Goal: Transaction & Acquisition: Purchase product/service

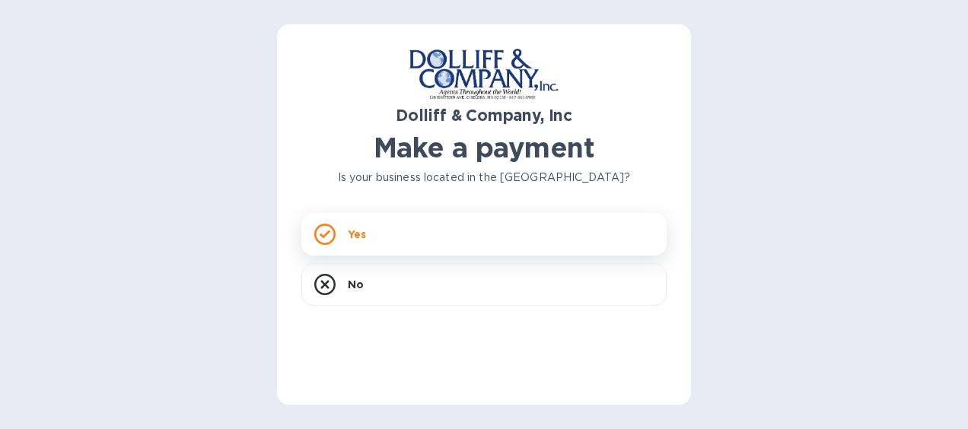
click at [375, 230] on div "Yes" at bounding box center [483, 234] width 365 height 43
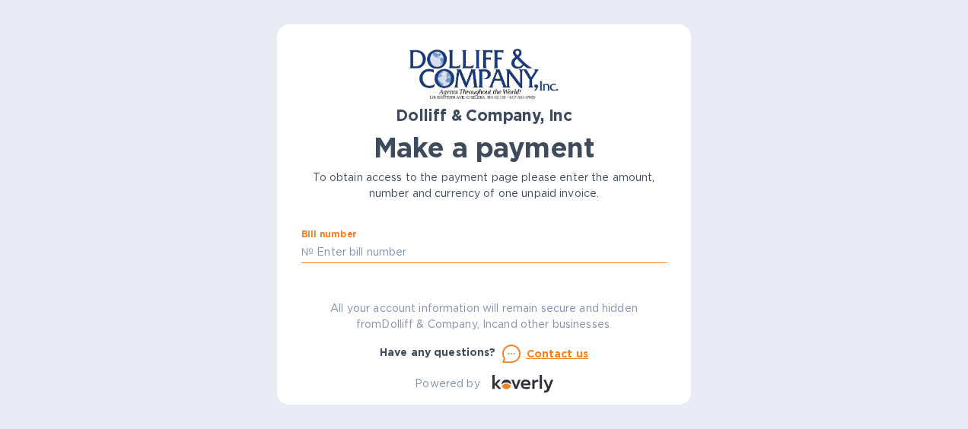
click at [383, 258] on input "text" at bounding box center [489, 252] width 353 height 23
type input "878056"
click at [355, 250] on input "text" at bounding box center [410, 254] width 204 height 23
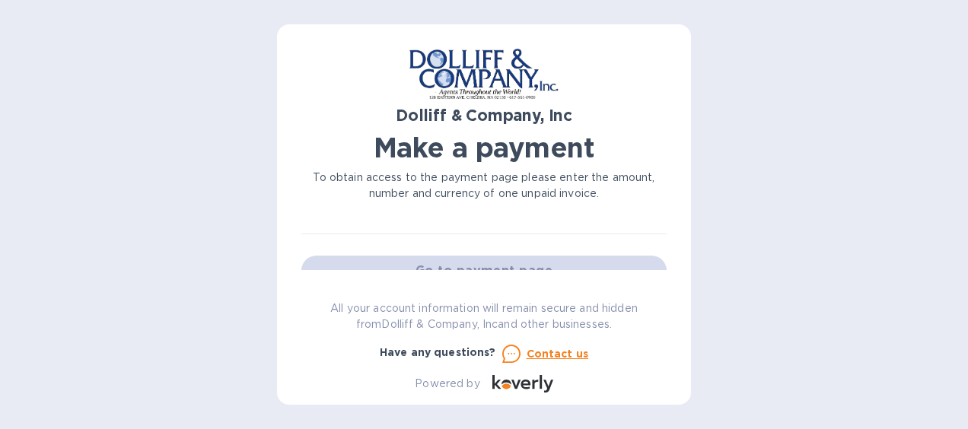
scroll to position [76, 0]
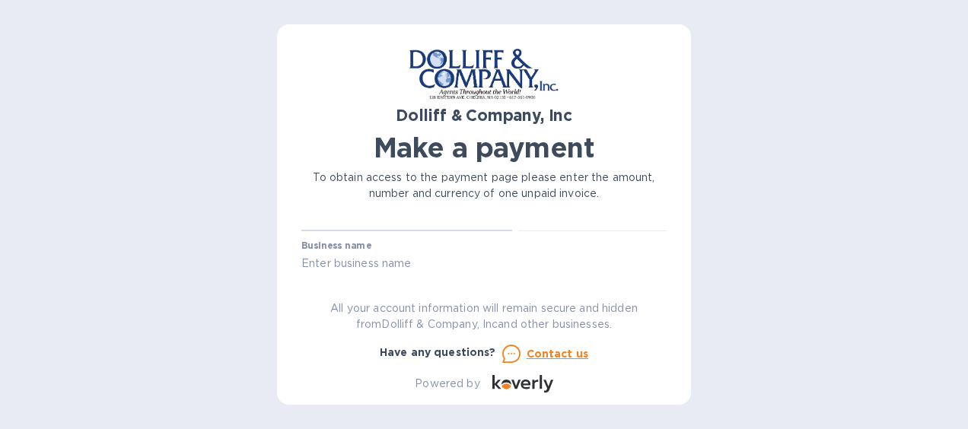
type input "1,689.43"
click at [375, 262] on input "text" at bounding box center [483, 264] width 365 height 23
type input "[PERSON_NAME] & Co., Inc."
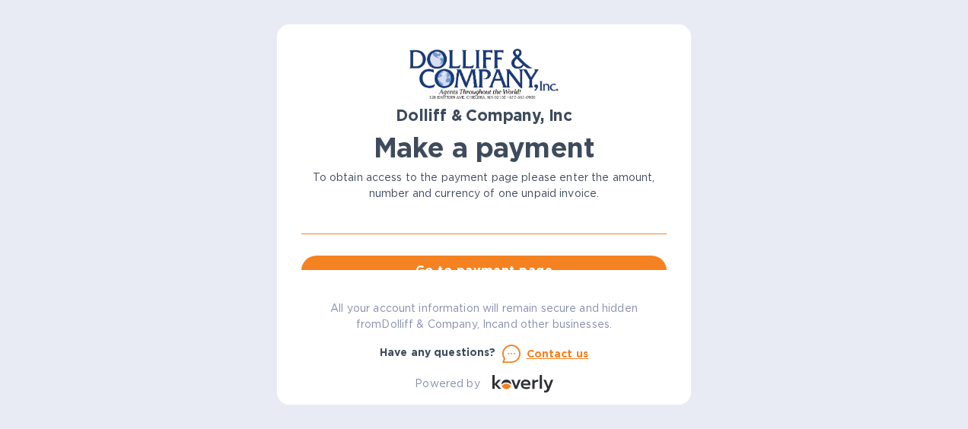
scroll to position [158, 0]
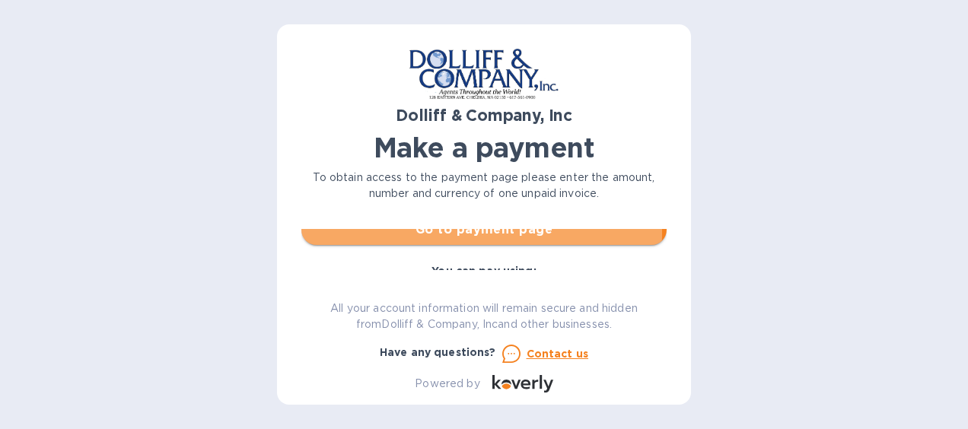
click at [469, 233] on span "Go to payment page" at bounding box center [483, 230] width 341 height 18
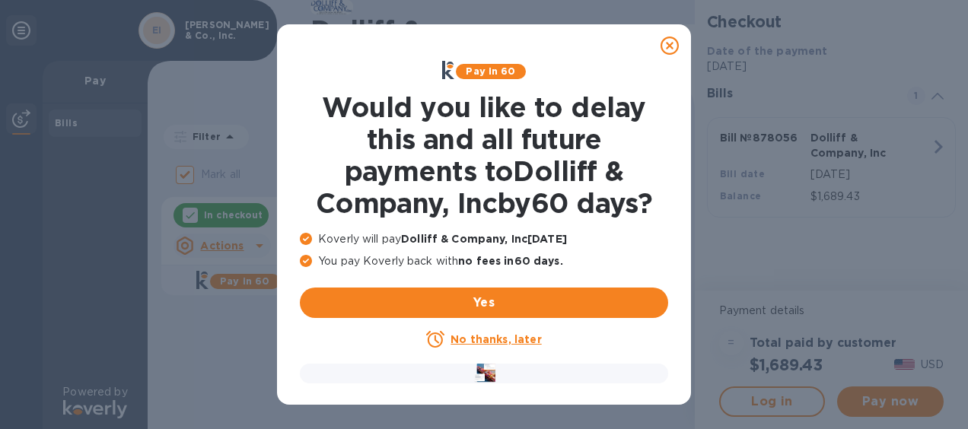
click at [498, 339] on u "No thanks, later" at bounding box center [495, 339] width 91 height 12
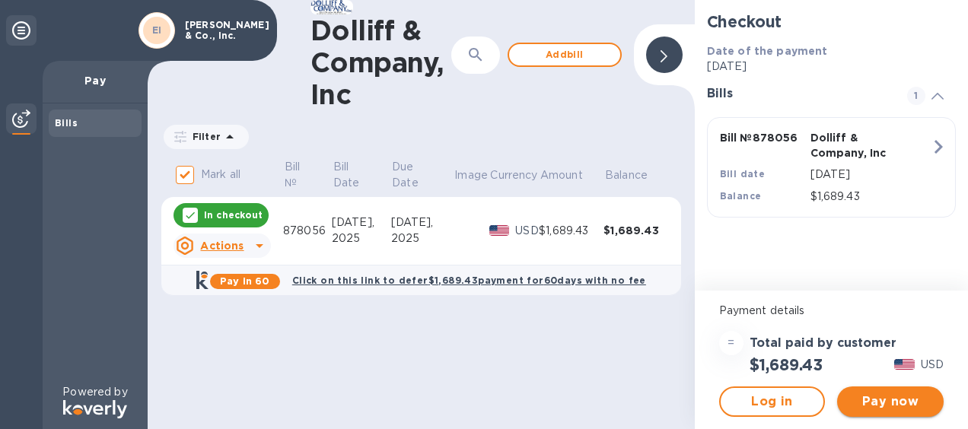
click at [905, 410] on span "Pay now" at bounding box center [890, 402] width 82 height 18
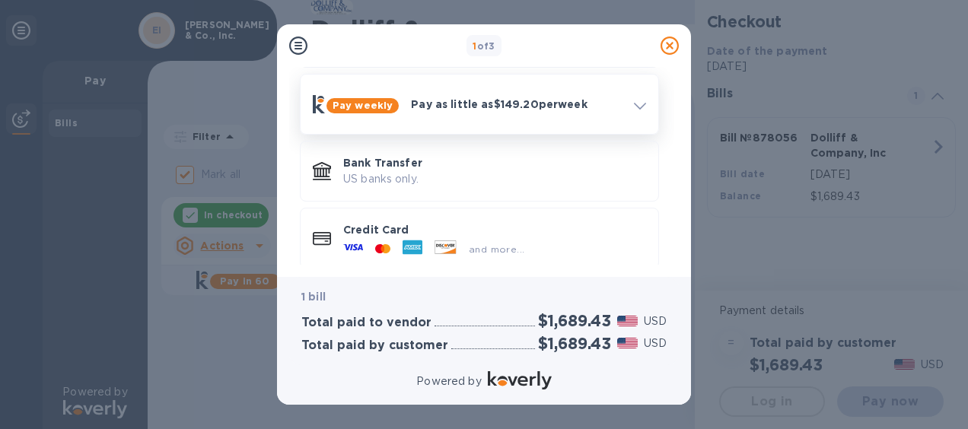
scroll to position [142, 0]
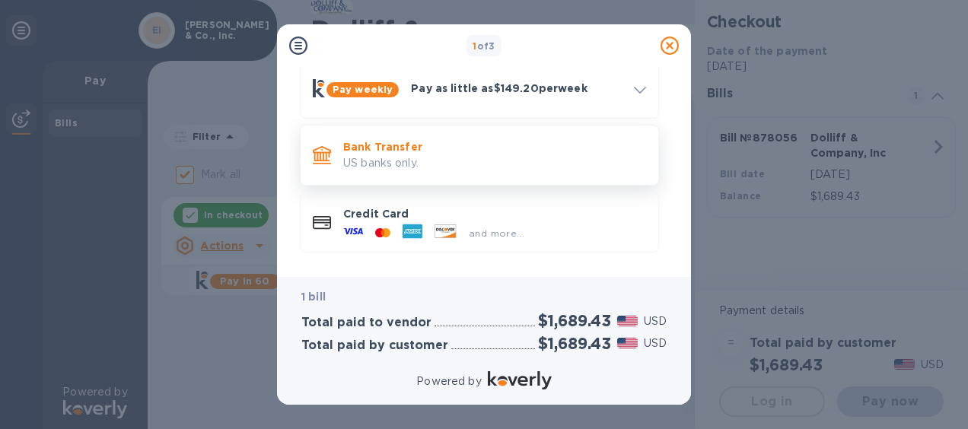
click at [371, 155] on p "US banks only." at bounding box center [494, 163] width 303 height 16
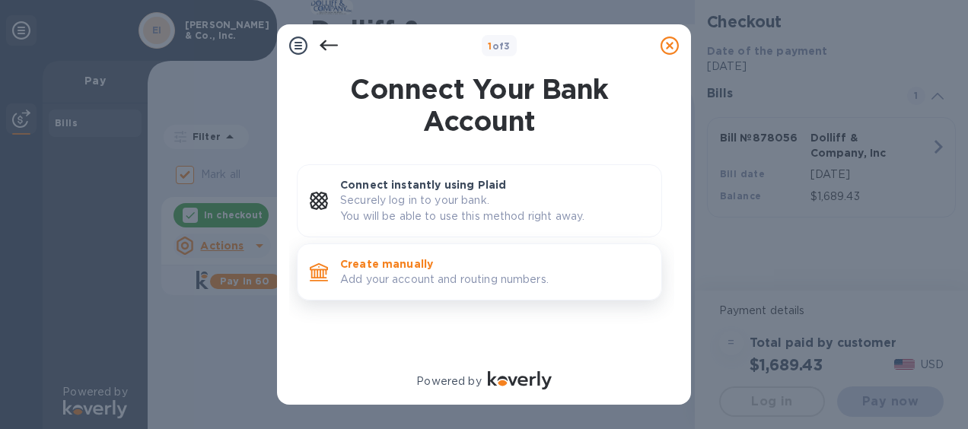
click at [401, 272] on p "Add your account and routing numbers." at bounding box center [494, 280] width 309 height 16
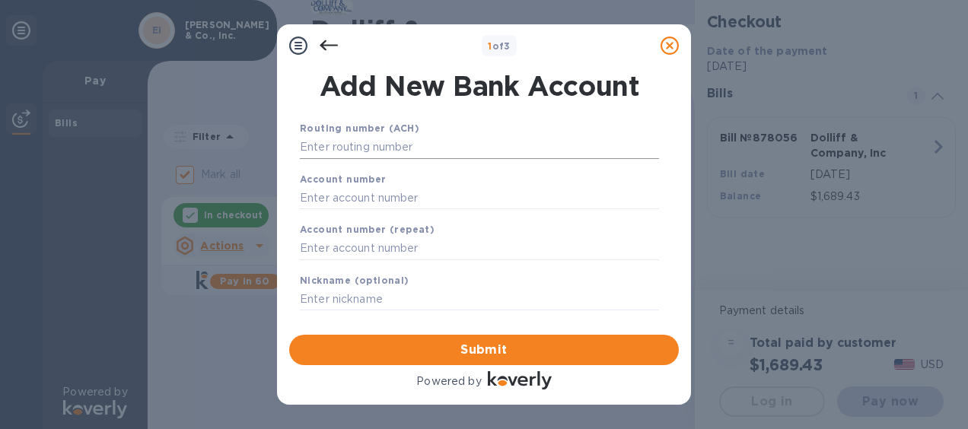
click at [329, 147] on input "text" at bounding box center [479, 147] width 359 height 23
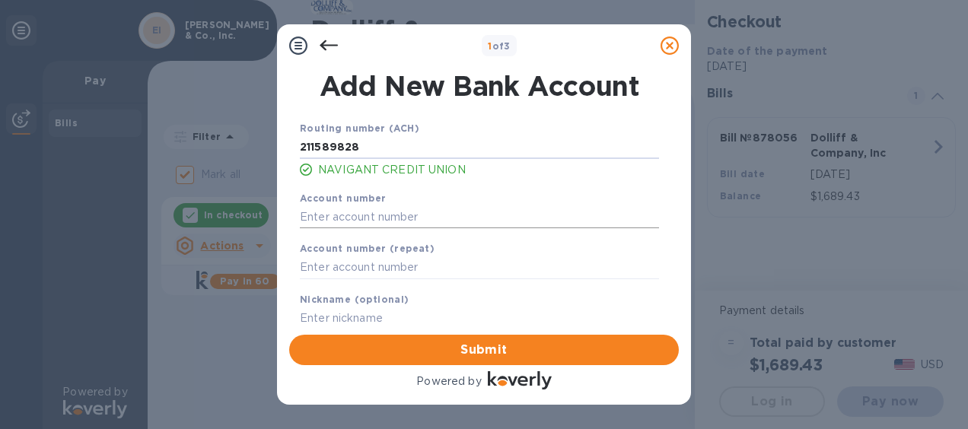
type input "211589828"
click at [358, 207] on input "text" at bounding box center [479, 216] width 359 height 23
type input "751592324"
click at [367, 267] on input "text" at bounding box center [479, 267] width 359 height 23
type input "751592324"
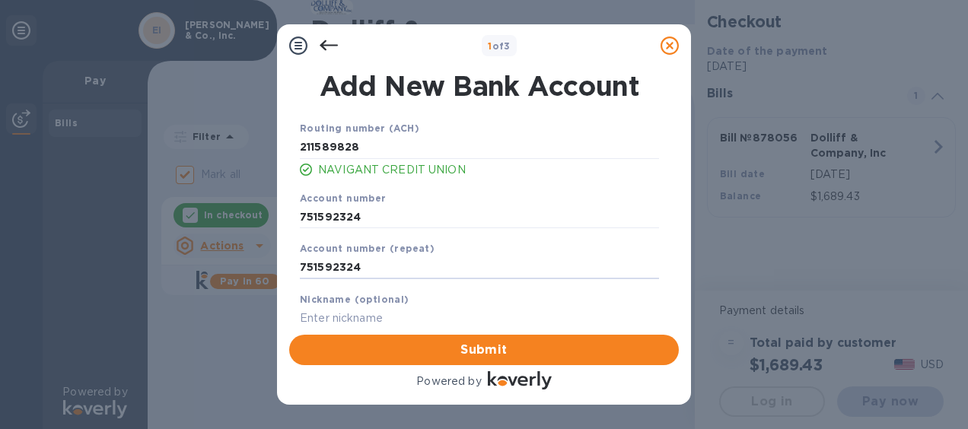
click at [391, 308] on input "text" at bounding box center [479, 318] width 359 height 23
click at [434, 352] on span "Submit" at bounding box center [483, 350] width 365 height 18
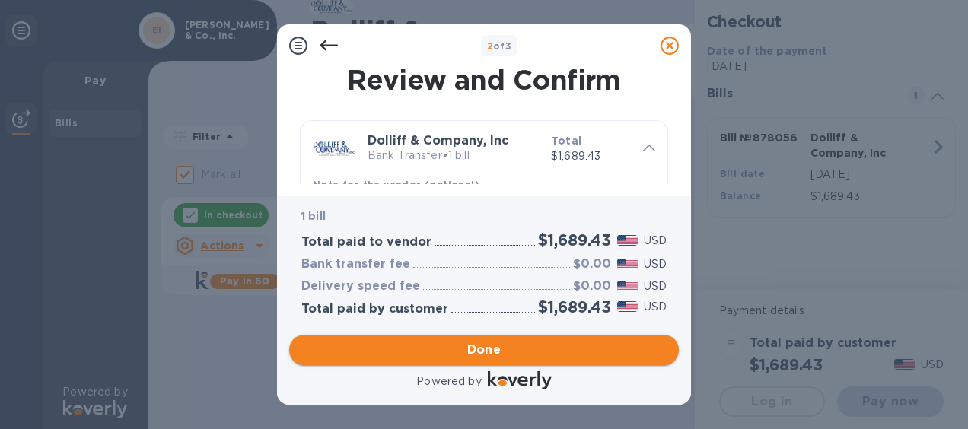
click at [527, 341] on span "Done" at bounding box center [483, 350] width 365 height 18
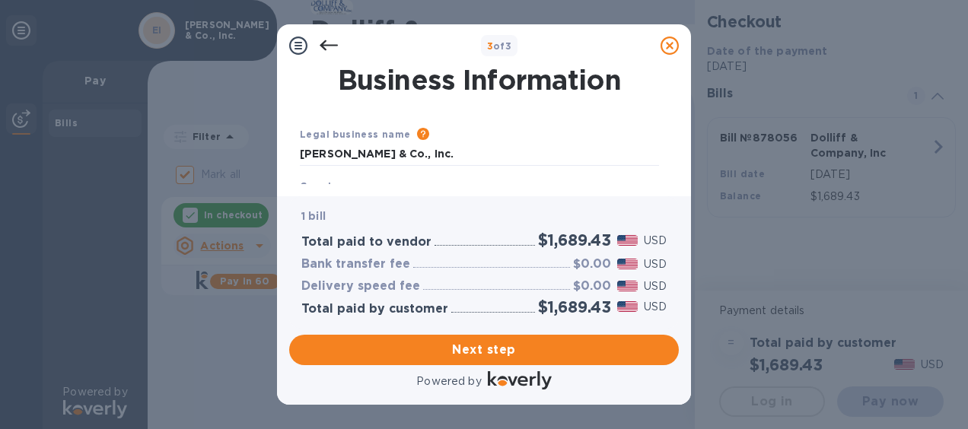
type input "[GEOGRAPHIC_DATA]"
click at [460, 338] on button "Next step" at bounding box center [484, 350] width 390 height 30
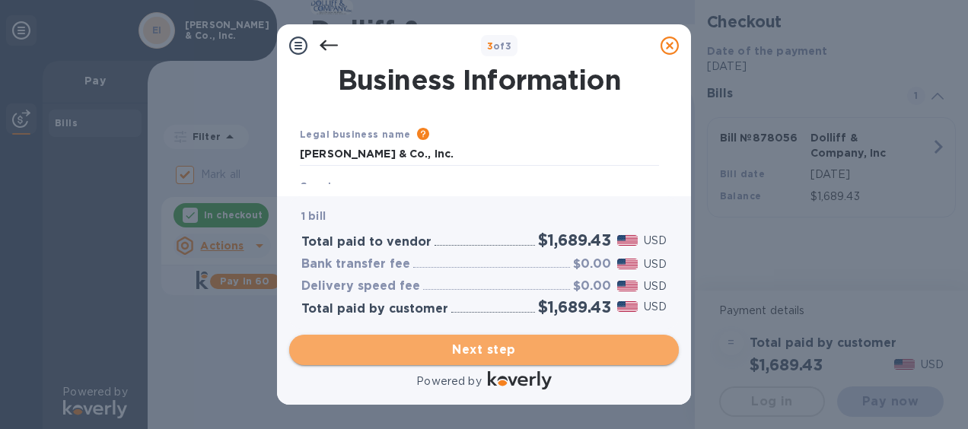
click at [478, 344] on span "Next step" at bounding box center [483, 350] width 365 height 18
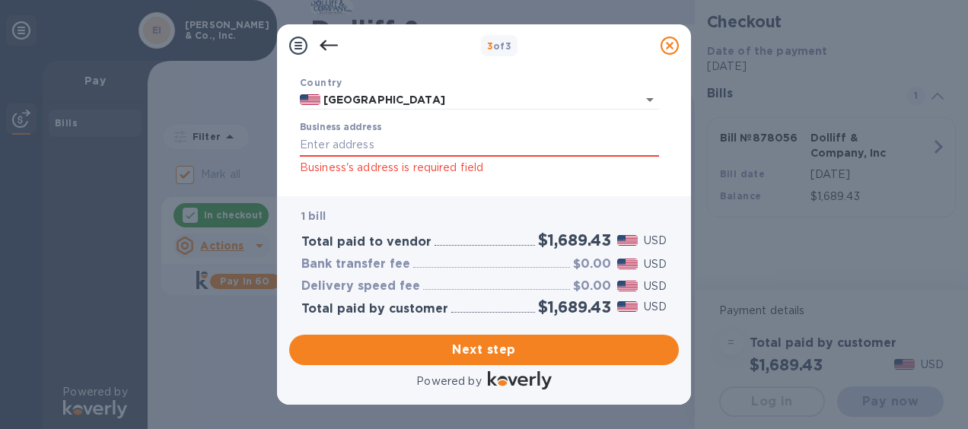
scroll to position [152, 0]
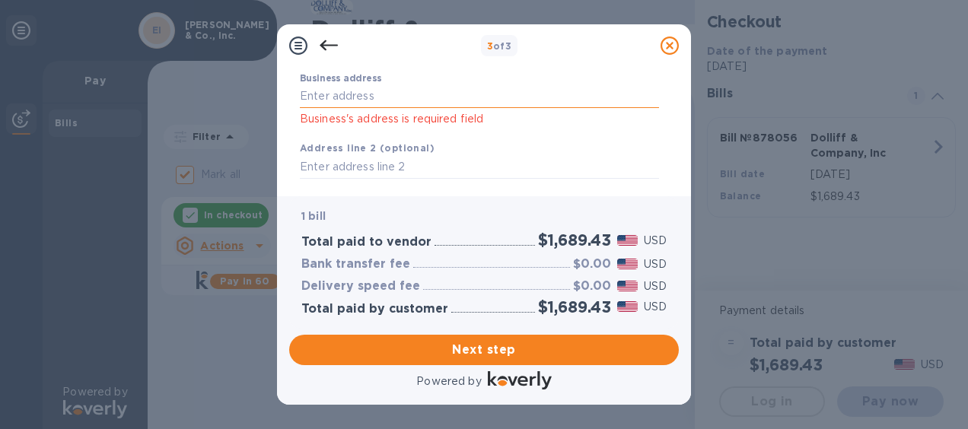
click at [428, 89] on input "Business address" at bounding box center [479, 96] width 359 height 23
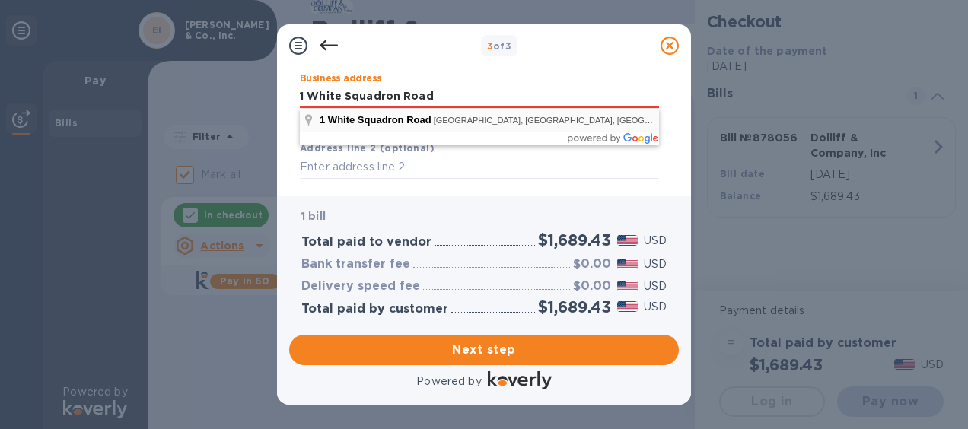
type input "1 White Squadron Road"
type input "[GEOGRAPHIC_DATA]"
type input "RI"
type input "02915"
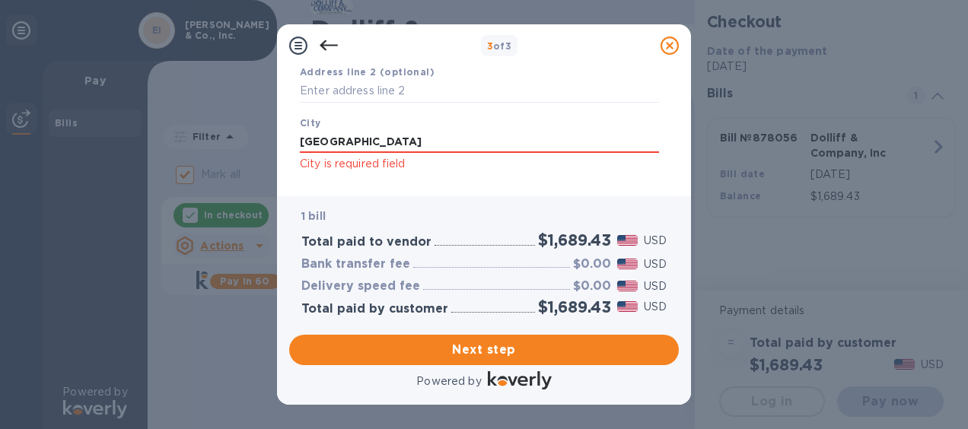
scroll to position [375, 0]
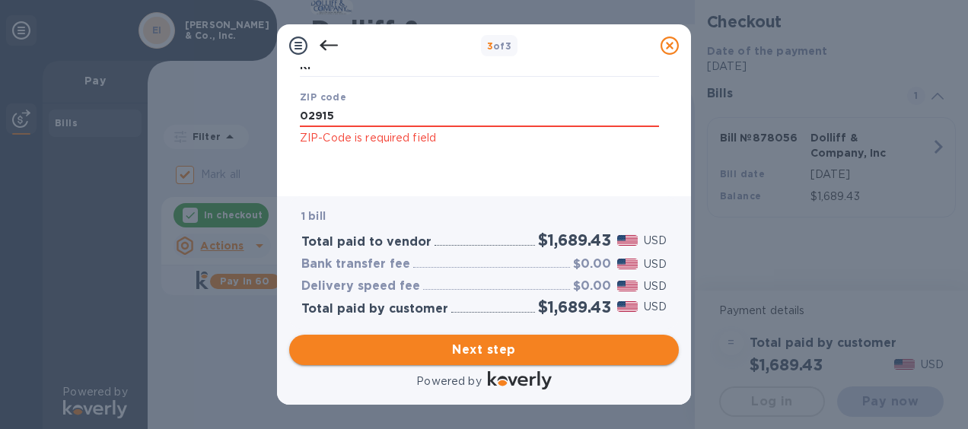
click at [577, 356] on span "Next step" at bounding box center [483, 350] width 365 height 18
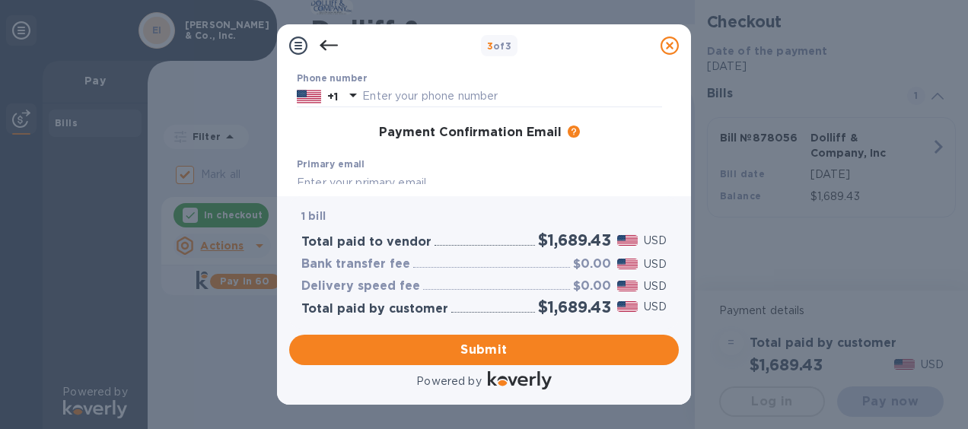
scroll to position [228, 0]
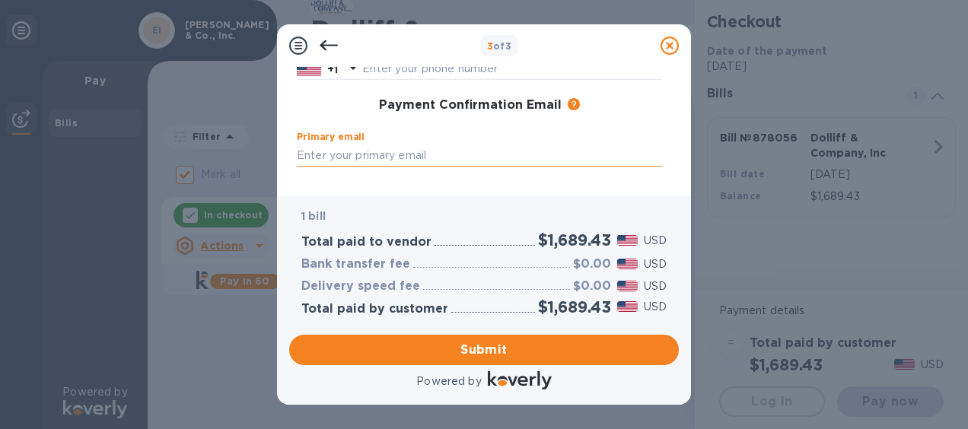
click at [334, 145] on input "text" at bounding box center [479, 155] width 365 height 23
type input "[PERSON_NAME][EMAIL_ADDRESS][DOMAIN_NAME]"
type input "[PERSON_NAME]"
type input "M [PERSON_NAME]"
type input "4015483040"
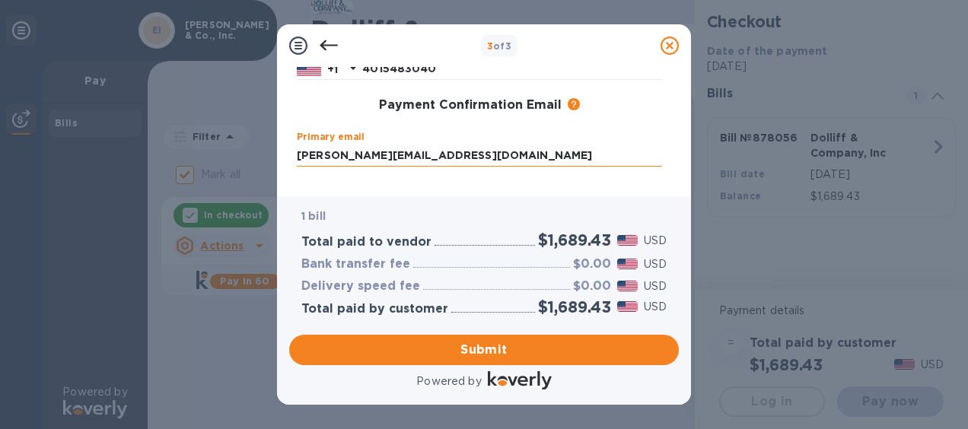
type input "[PERSON_NAME][EMAIL_ADDRESS][DOMAIN_NAME]"
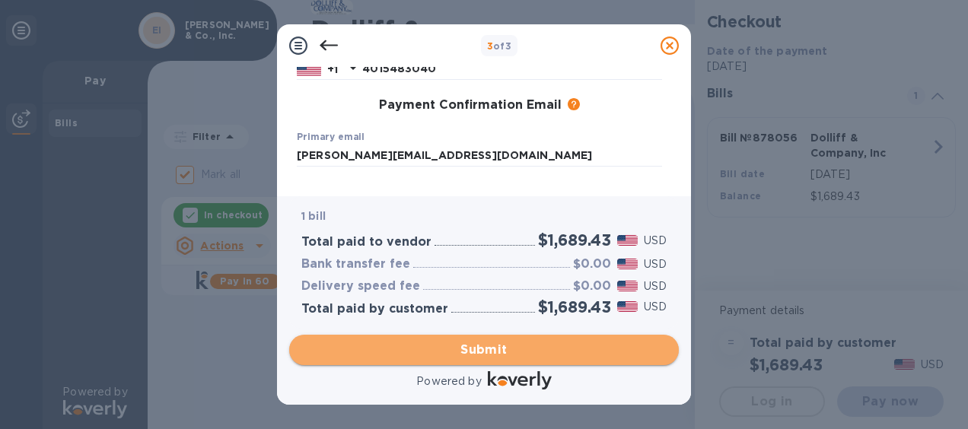
click at [485, 352] on span "Submit" at bounding box center [483, 350] width 365 height 18
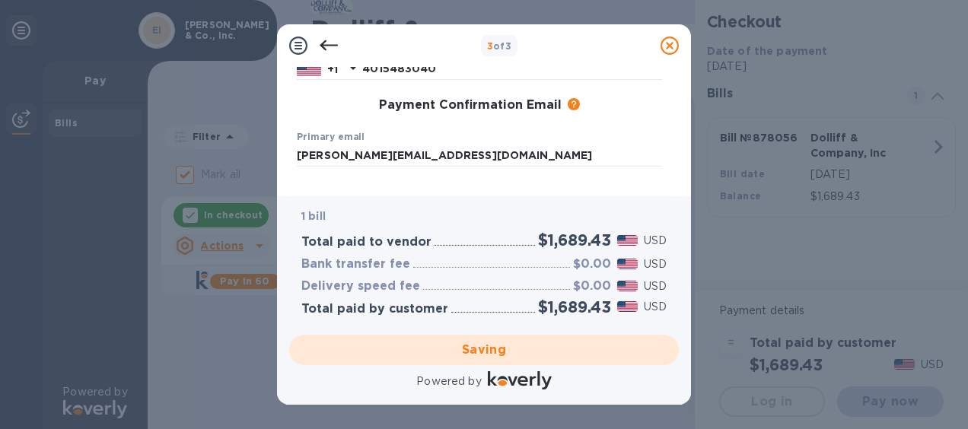
checkbox input "false"
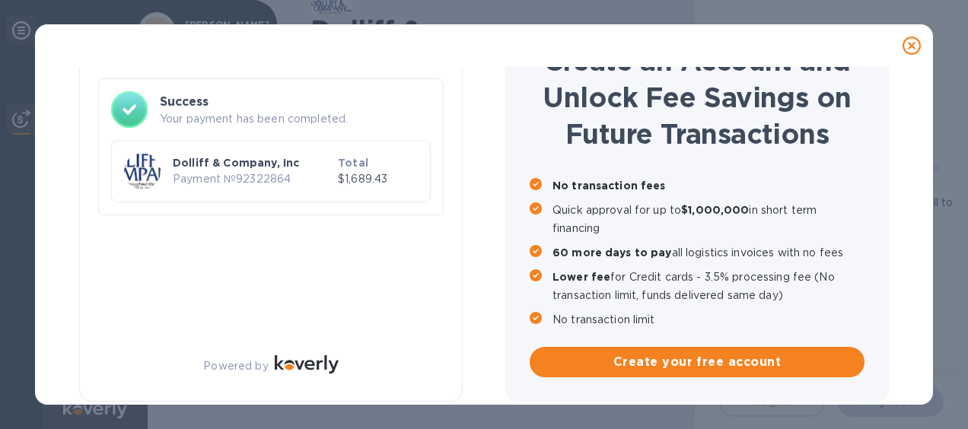
scroll to position [85, 0]
